Goal: Check status: Check status

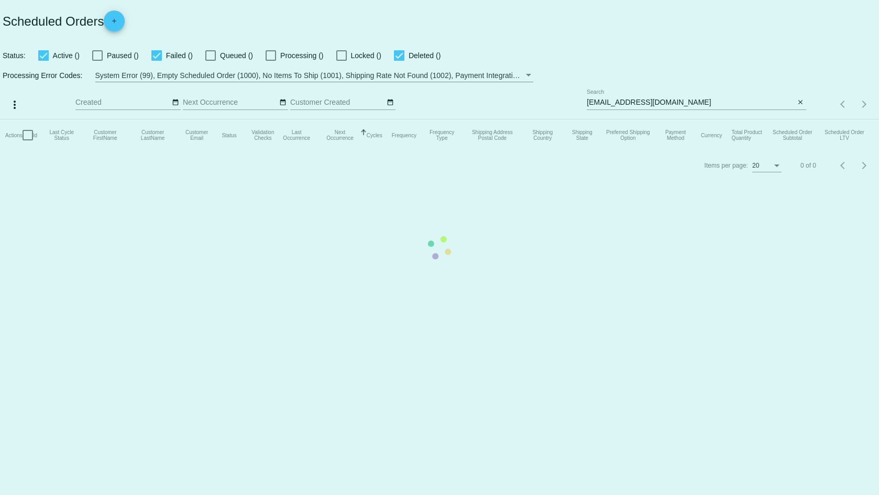
click at [798, 119] on mat-table "Actions Id Last Cycle Status Customer FirstName Customer LastName Customer Emai…" at bounding box center [439, 134] width 879 height 31
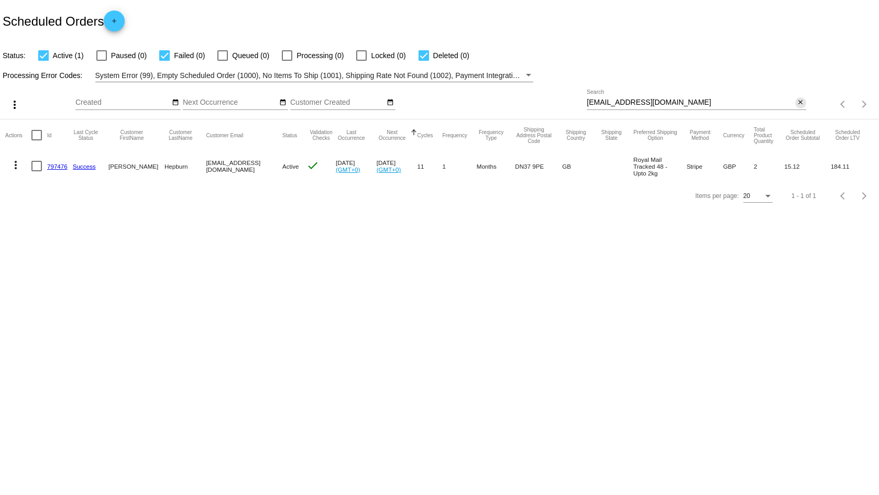
click at [802, 104] on mat-icon "close" at bounding box center [800, 102] width 7 height 8
click at [800, 103] on mat-icon "search" at bounding box center [800, 104] width 13 height 16
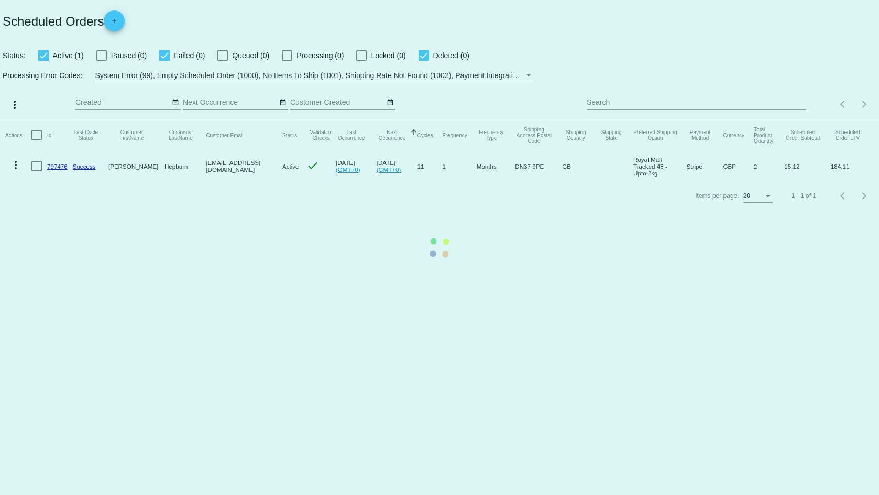
click at [733, 119] on mat-table "Actions Id Last Cycle Status Customer FirstName Customer LastName Customer Emai…" at bounding box center [439, 150] width 879 height 62
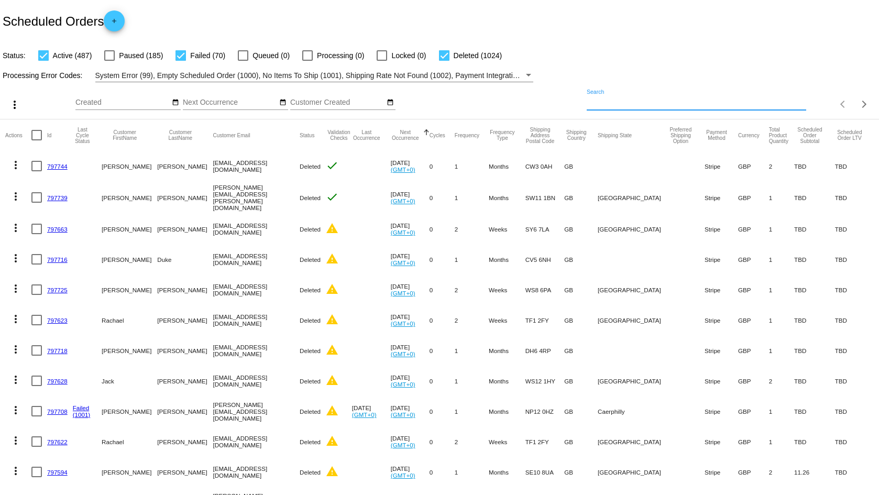
click at [724, 102] on input "Search" at bounding box center [696, 102] width 219 height 8
click at [794, 107] on mat-icon "search" at bounding box center [800, 104] width 13 height 16
drag, startPoint x: 726, startPoint y: 108, endPoint x: 688, endPoint y: 103, distance: 37.5
click at [689, 103] on input "Search" at bounding box center [696, 102] width 219 height 8
paste input "[EMAIL_ADDRESS][DOMAIN_NAME]"
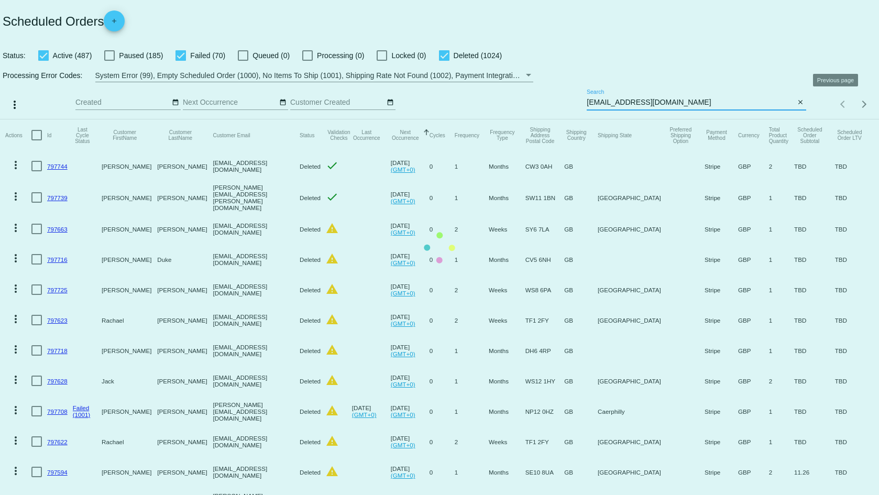
type input "[EMAIL_ADDRESS][DOMAIN_NAME]"
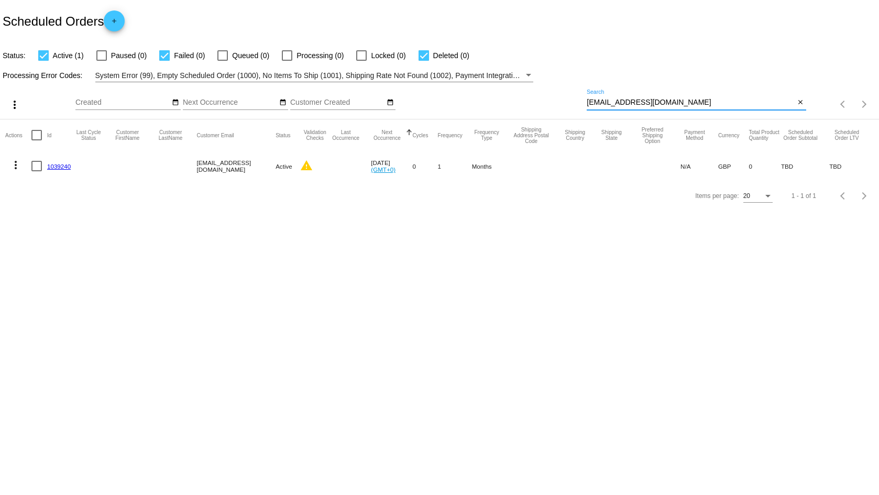
click at [59, 162] on mat-cell "1039240" at bounding box center [61, 166] width 29 height 30
click at [61, 166] on link "1039240" at bounding box center [59, 166] width 24 height 7
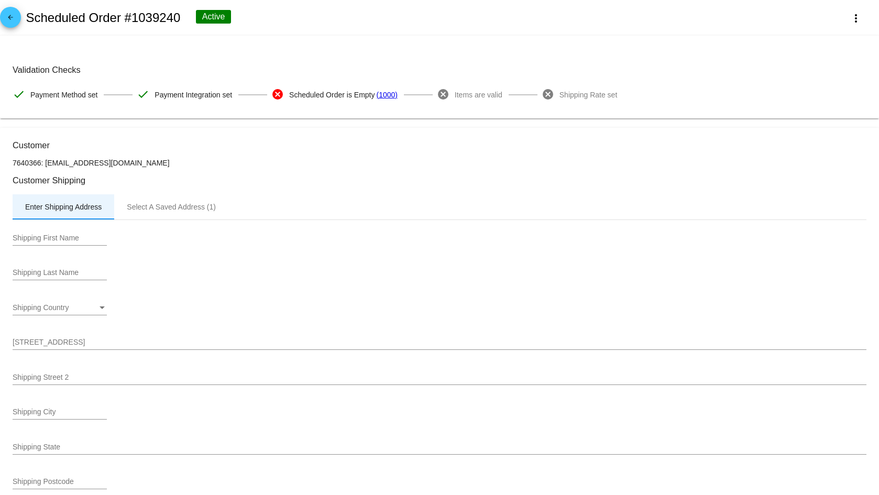
click at [109, 194] on div "Enter Shipping Address" at bounding box center [64, 206] width 102 height 25
click at [163, 212] on div "Select A Saved Address (1)" at bounding box center [171, 206] width 114 height 25
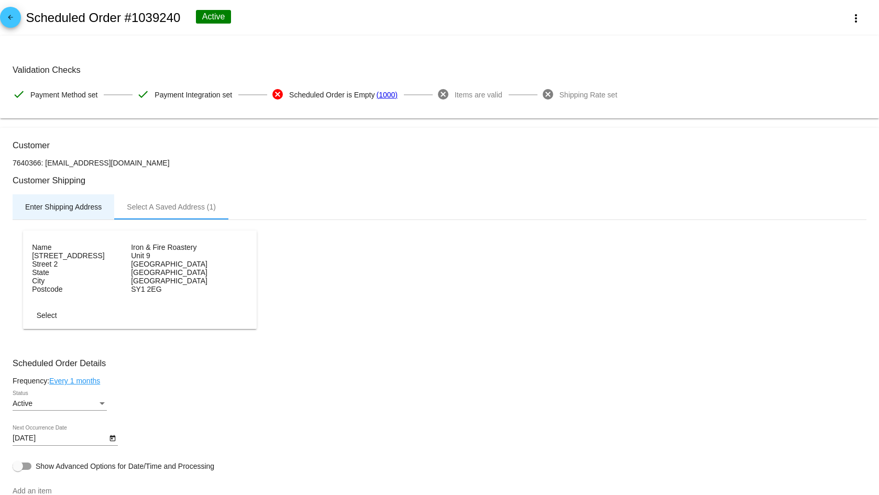
click at [64, 203] on div "Enter Shipping Address" at bounding box center [63, 207] width 76 height 8
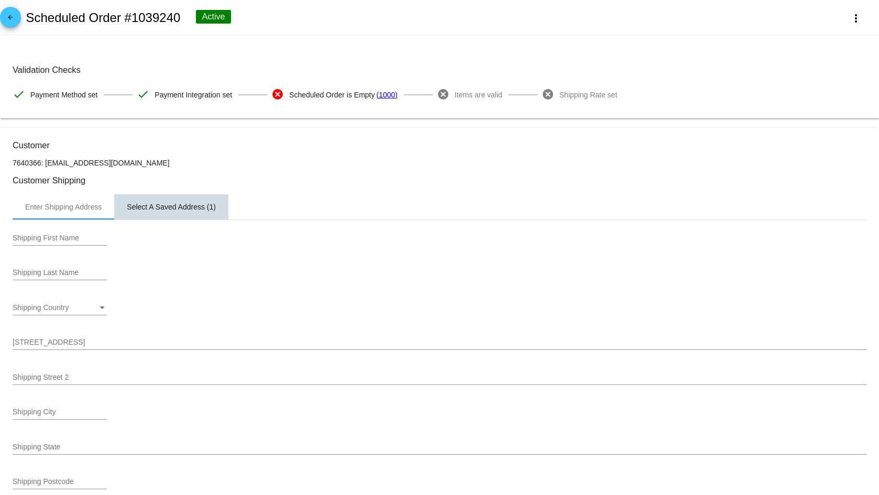
click at [161, 211] on div "Select A Saved Address (1)" at bounding box center [171, 207] width 89 height 8
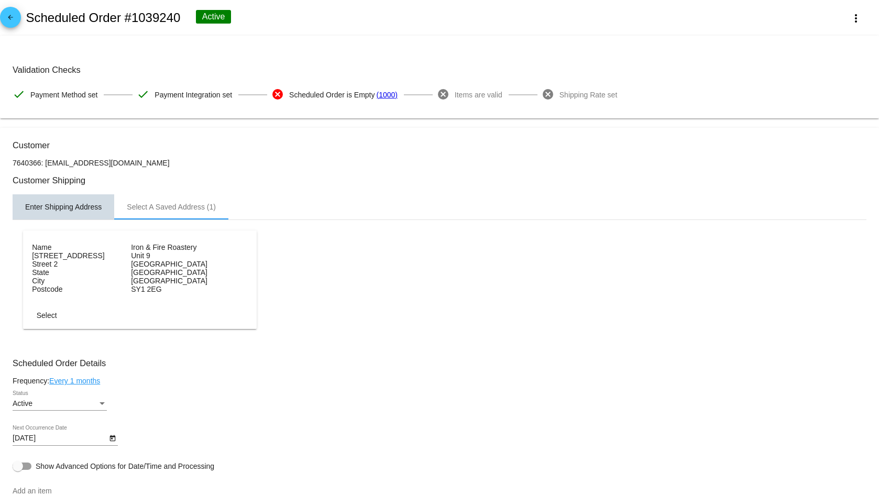
click at [78, 201] on div "Enter Shipping Address" at bounding box center [64, 206] width 102 height 25
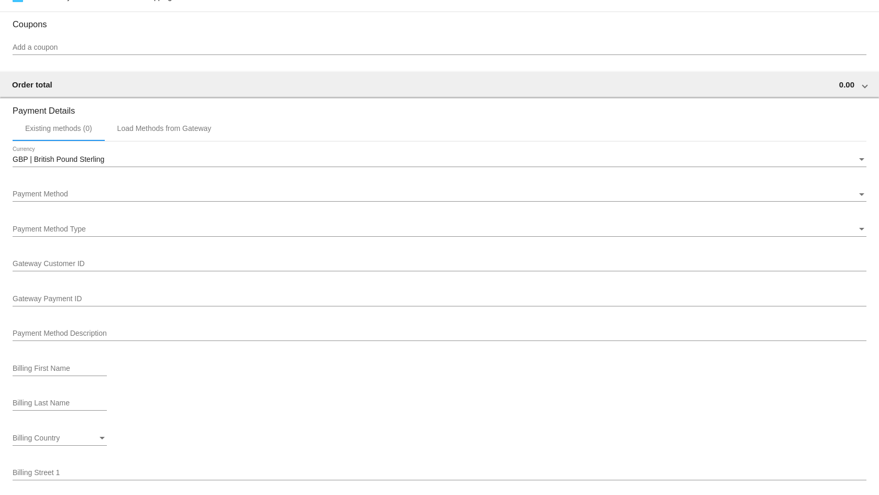
scroll to position [733, 0]
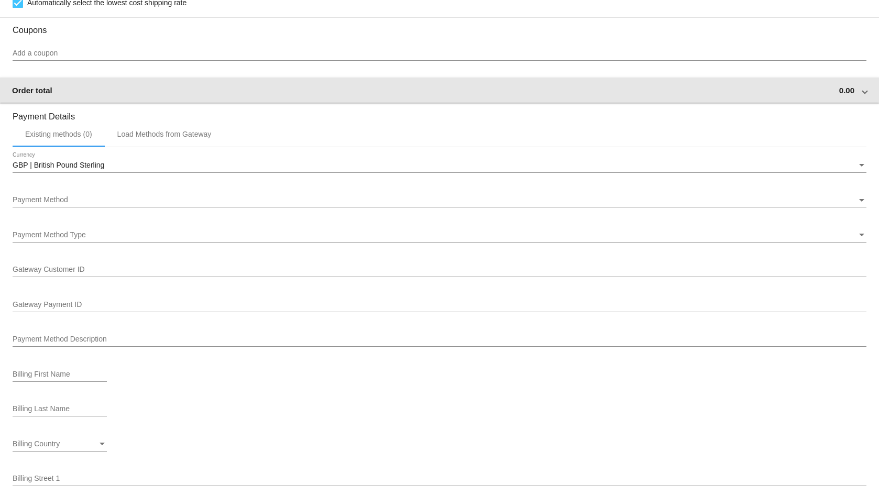
click at [850, 91] on div "Order total 0.00" at bounding box center [437, 90] width 851 height 9
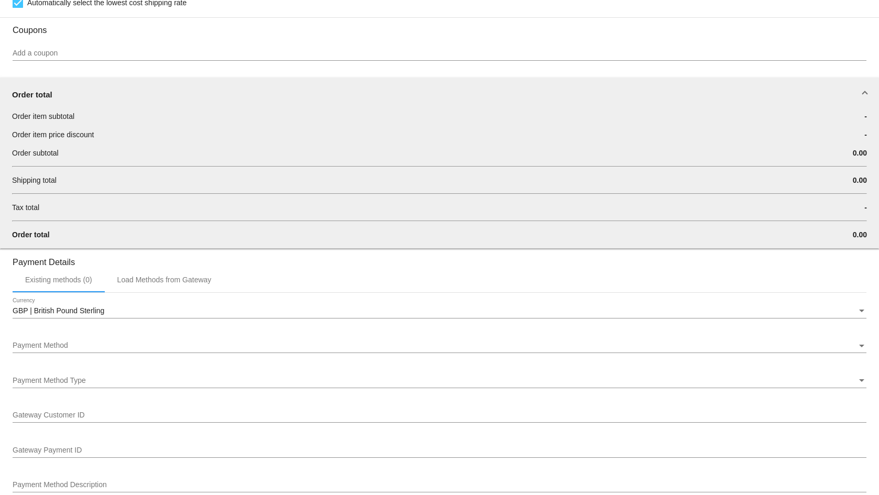
click at [850, 90] on div "Order total" at bounding box center [437, 94] width 851 height 9
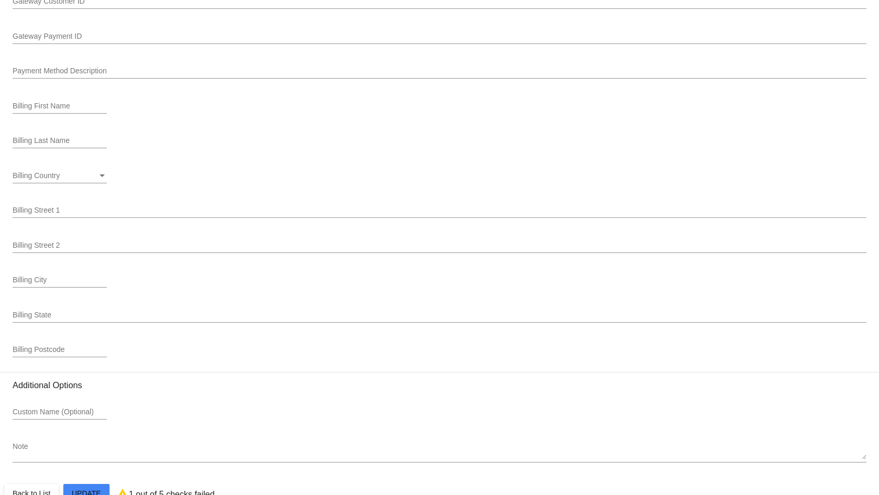
scroll to position [974, 0]
